Goal: Browse casually: Explore the website without a specific task or goal

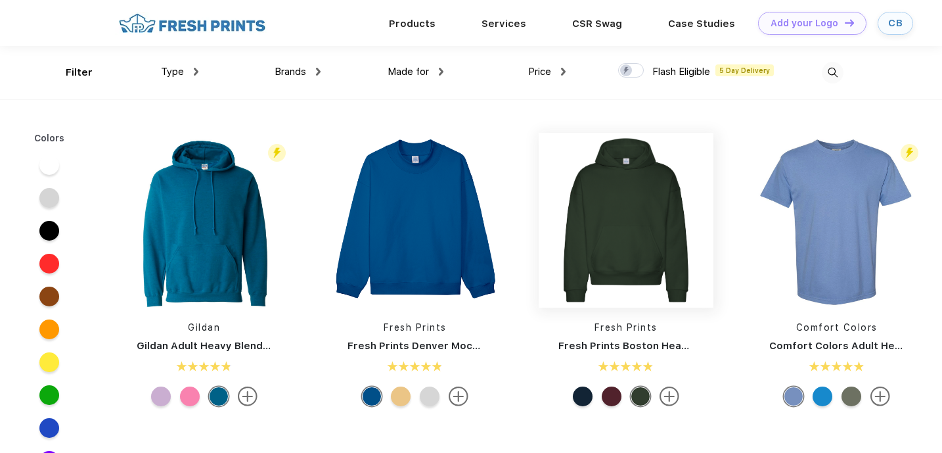
scroll to position [1, 0]
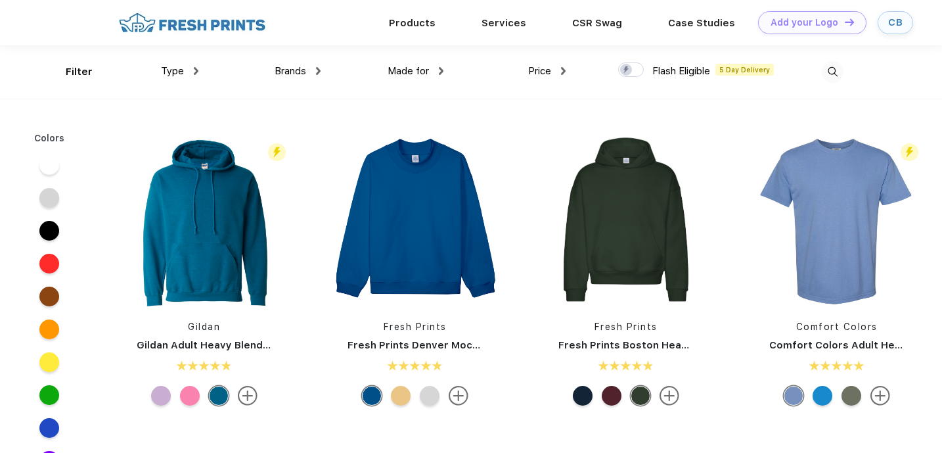
click at [401, 401] on div at bounding box center [401, 396] width 20 height 20
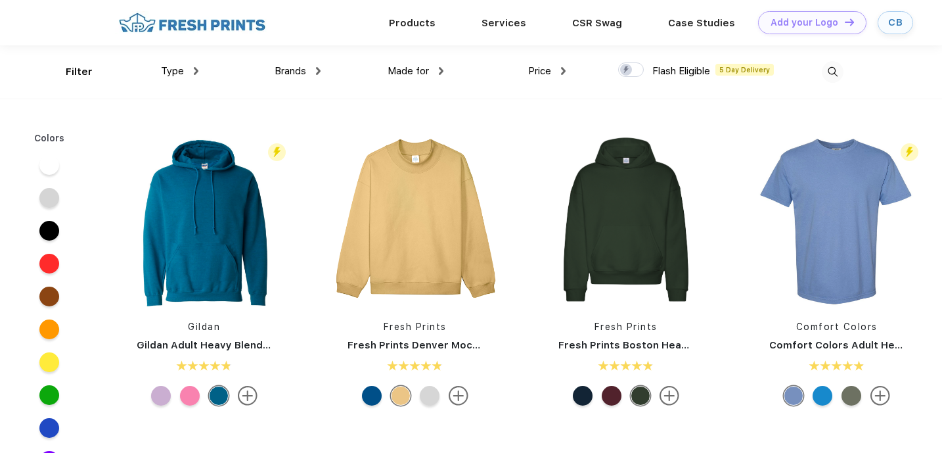
click at [424, 401] on div at bounding box center [430, 396] width 20 height 20
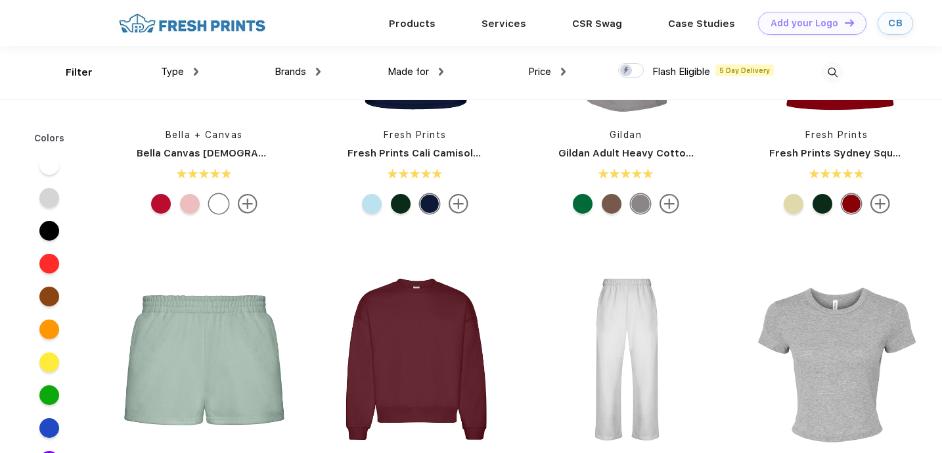
scroll to position [0, 0]
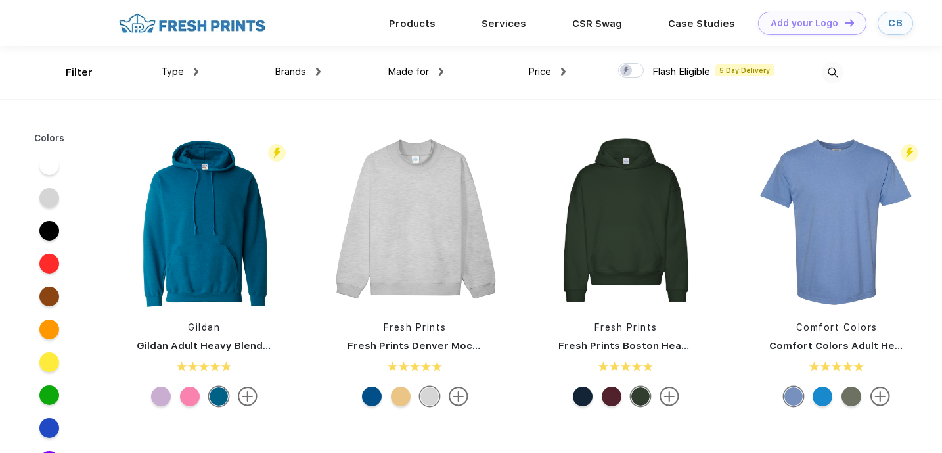
click at [179, 77] on span "Type" at bounding box center [172, 72] width 23 height 12
click at [414, 22] on link "Products" at bounding box center [412, 23] width 47 height 12
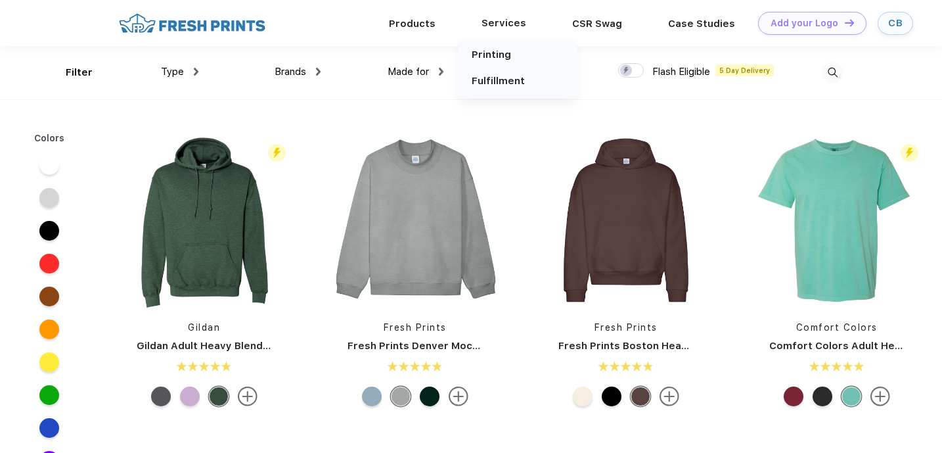
scroll to position [1, 0]
click at [499, 22] on div "Services" at bounding box center [504, 22] width 91 height 17
click at [499, 57] on link "Printing" at bounding box center [491, 54] width 39 height 12
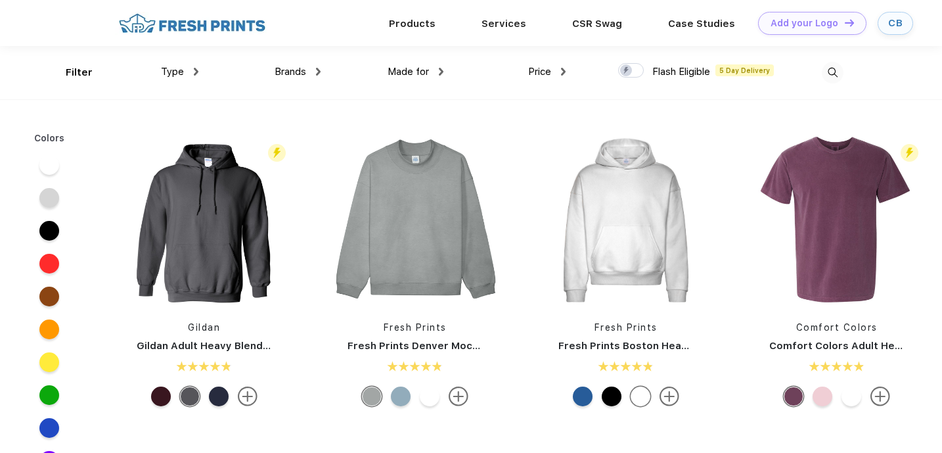
scroll to position [1, 0]
click at [838, 72] on img at bounding box center [833, 72] width 22 height 22
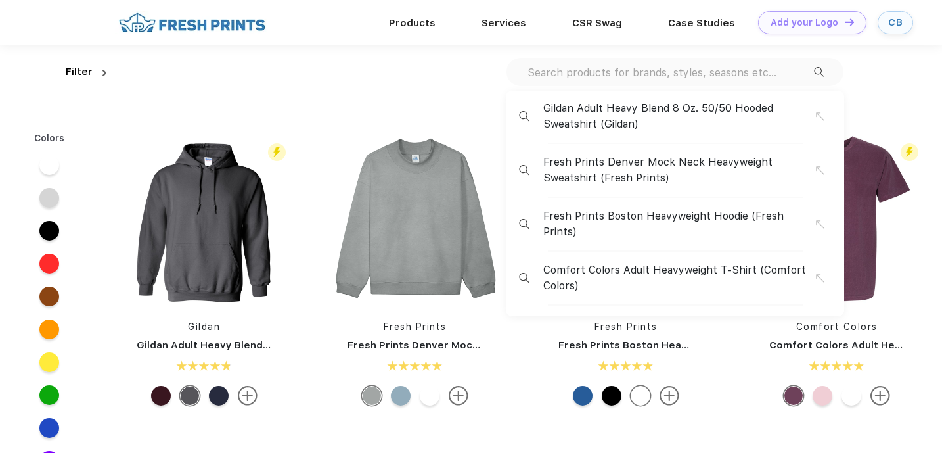
click at [350, 19] on div at bounding box center [240, 22] width 251 height 23
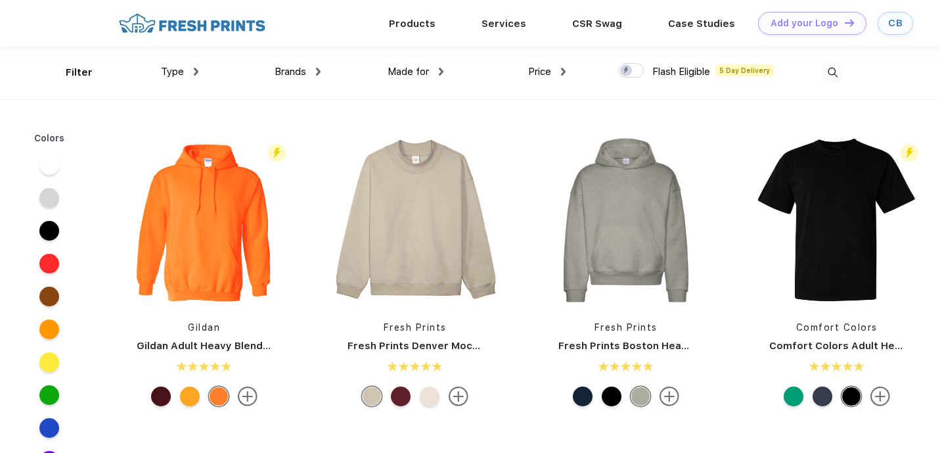
scroll to position [1, 0]
click at [198, 394] on div at bounding box center [190, 396] width 20 height 20
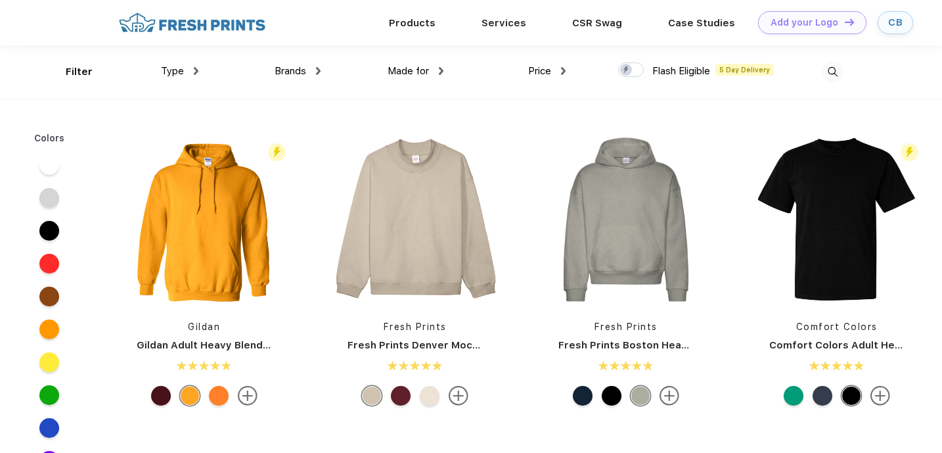
click at [160, 397] on div at bounding box center [161, 396] width 20 height 20
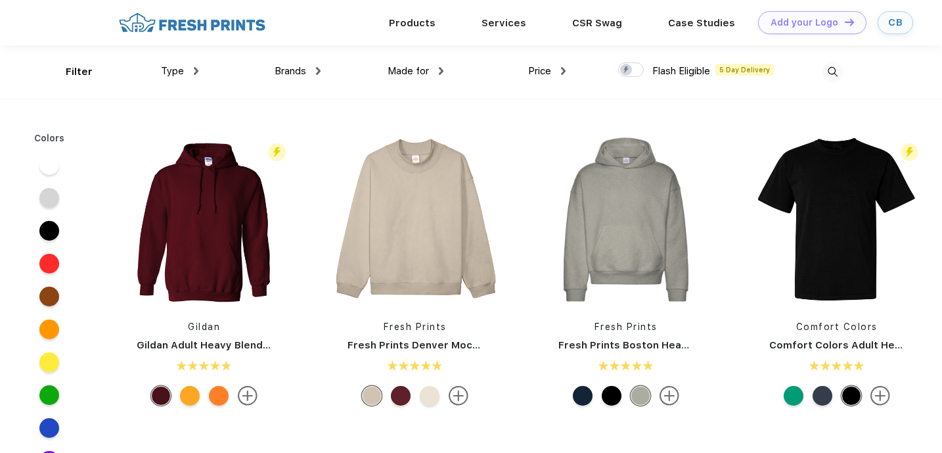
click at [244, 403] on img at bounding box center [248, 396] width 20 height 20
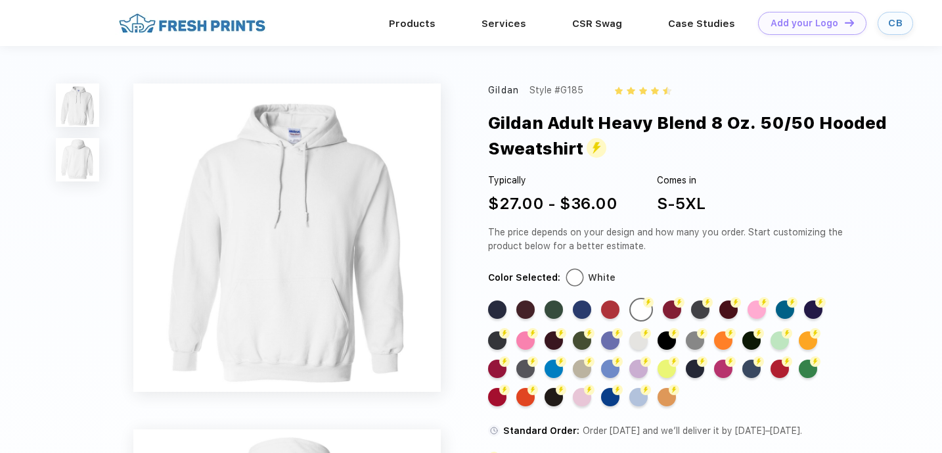
scroll to position [1, 0]
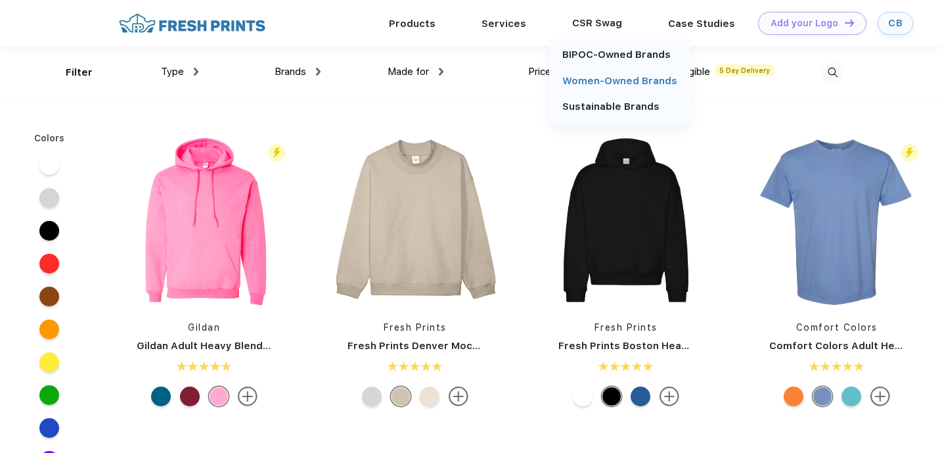
click at [593, 83] on link "Women-Owned Brands" at bounding box center [619, 81] width 115 height 12
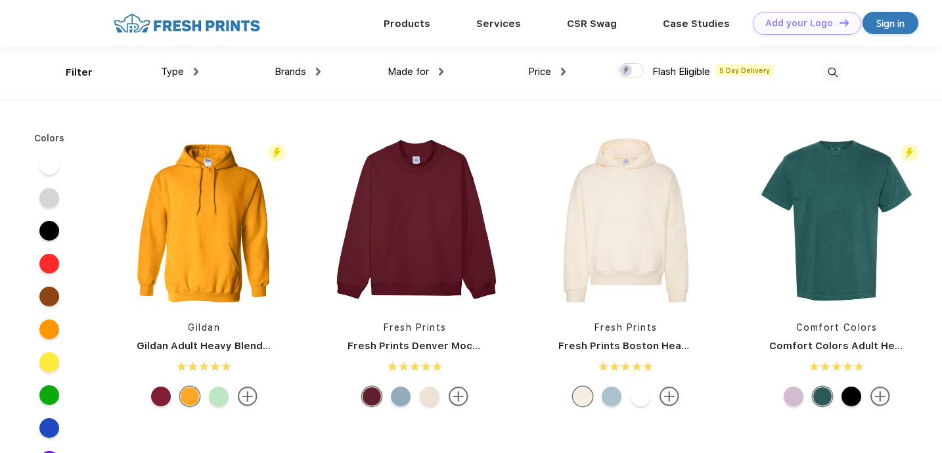
scroll to position [1, 0]
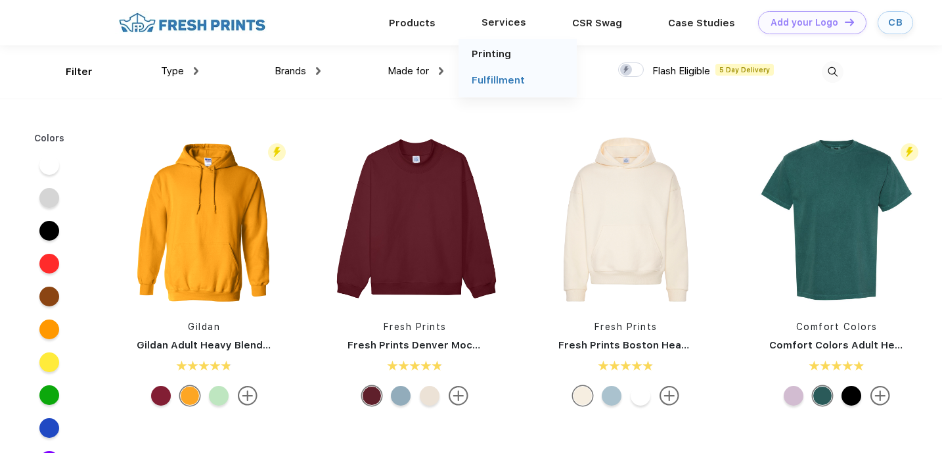
click at [489, 76] on link "Fulfillment" at bounding box center [498, 80] width 53 height 12
